Goal: Find specific page/section: Find specific page/section

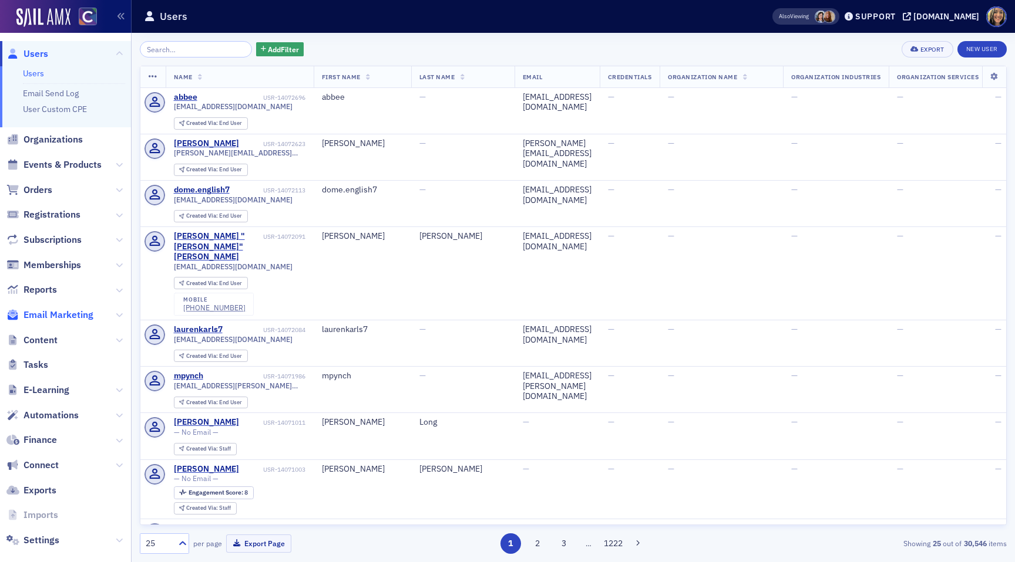
click at [58, 311] on span "Email Marketing" at bounding box center [58, 315] width 70 height 13
